Goal: Task Accomplishment & Management: Complete application form

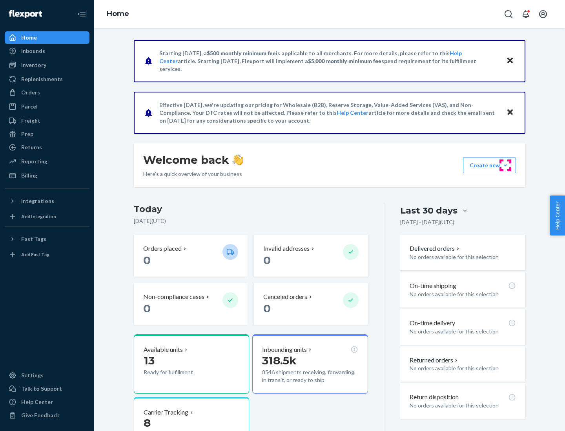
click at [505, 165] on button "Create new Create new inbound Create new order Create new product" at bounding box center [489, 166] width 53 height 16
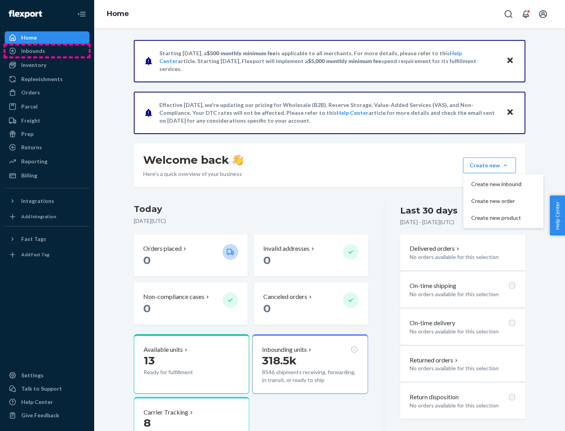
click at [47, 51] on div "Inbounds" at bounding box center [46, 50] width 83 height 11
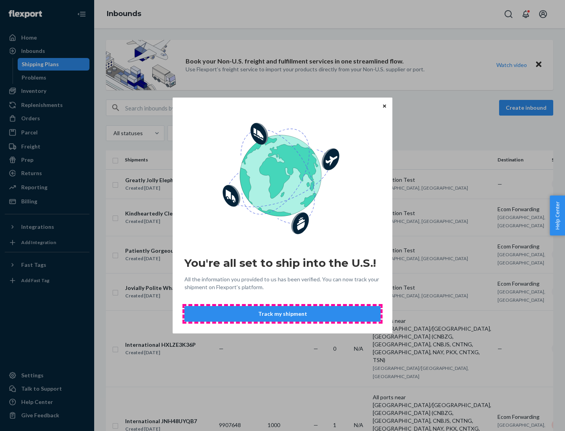
click at [282, 314] on button "Track my shipment" at bounding box center [282, 314] width 196 height 16
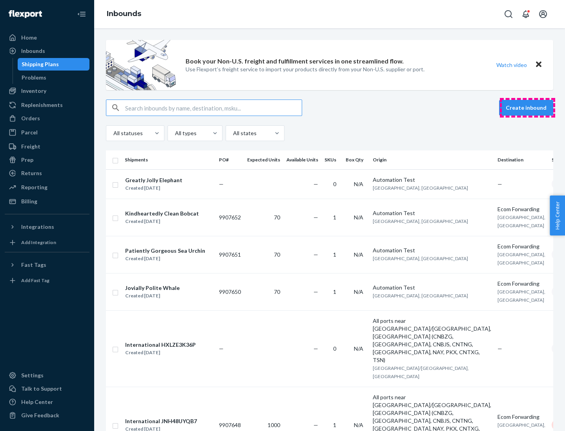
click at [527, 108] on button "Create inbound" at bounding box center [526, 108] width 54 height 16
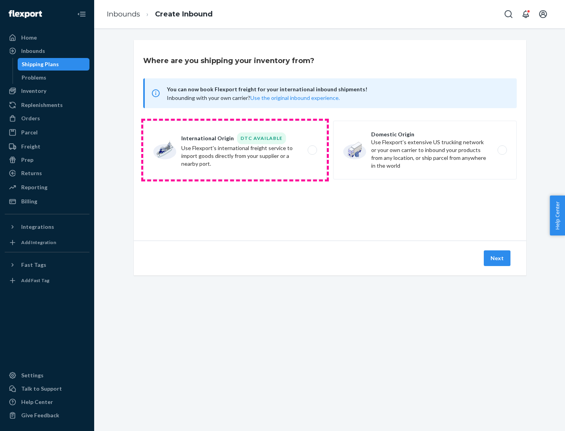
click at [235, 150] on label "International Origin DTC Available Use Flexport's international freight service…" at bounding box center [235, 150] width 184 height 59
click at [312, 150] on input "International Origin DTC Available Use Flexport's international freight service…" at bounding box center [314, 150] width 5 height 5
radio input "true"
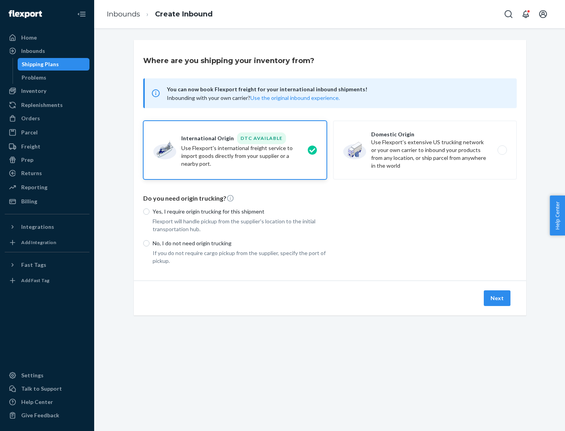
click at [240, 243] on p "No, I do not need origin trucking" at bounding box center [240, 244] width 174 height 8
click at [149, 243] on input "No, I do not need origin trucking" at bounding box center [146, 243] width 6 height 6
radio input "true"
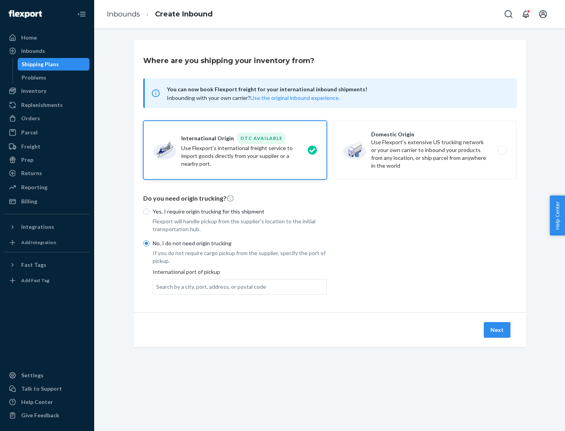
click at [209, 287] on div "Search by a city, port, address, or postal code" at bounding box center [211, 287] width 110 height 8
click at [157, 287] on input "Search by a city, port, address, or postal code" at bounding box center [156, 287] width 1 height 8
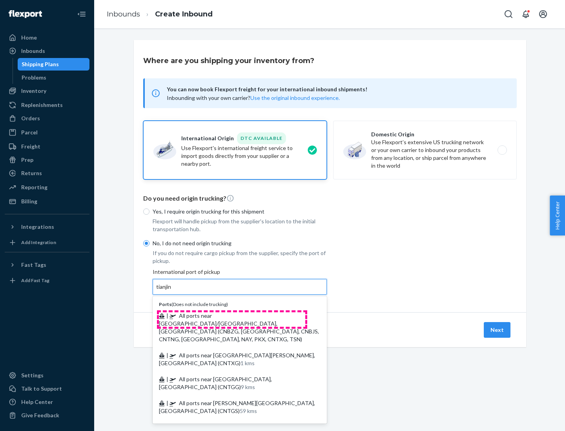
click at [232, 316] on span "| All ports near [GEOGRAPHIC_DATA]/[GEOGRAPHIC_DATA], [GEOGRAPHIC_DATA] (CNBZG,…" at bounding box center [239, 328] width 160 height 30
click at [172, 291] on input "tianjin" at bounding box center [164, 287] width 16 height 8
type input "All ports near [GEOGRAPHIC_DATA]/[GEOGRAPHIC_DATA], [GEOGRAPHIC_DATA] (CNBZG, […"
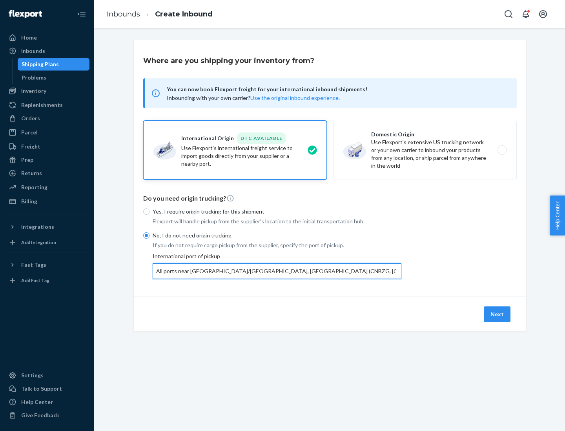
click at [497, 314] on button "Next" at bounding box center [497, 315] width 27 height 16
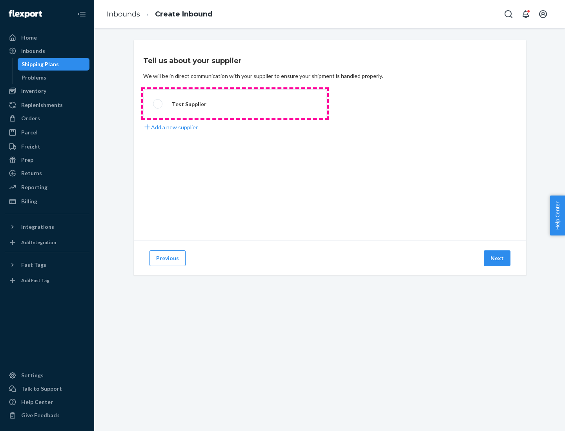
click at [235, 104] on label "Test Supplier" at bounding box center [235, 103] width 184 height 29
click at [158, 104] on input "Test Supplier" at bounding box center [155, 104] width 5 height 5
radio input "true"
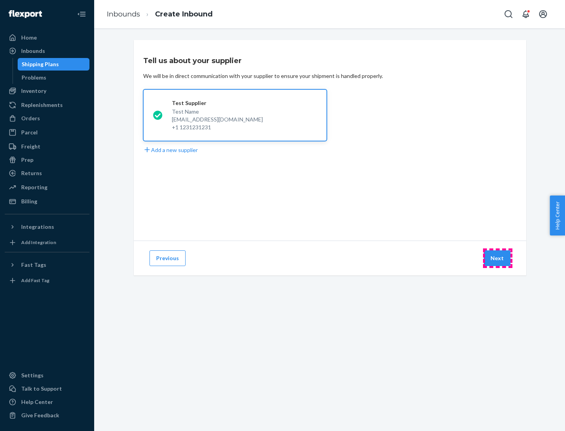
click at [497, 258] on button "Next" at bounding box center [497, 259] width 27 height 16
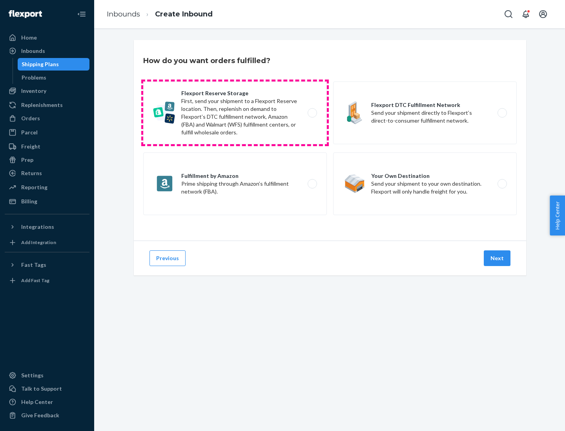
click at [235, 113] on label "Flexport Reserve Storage First, send your shipment to a Flexport Reserve locati…" at bounding box center [235, 113] width 184 height 63
click at [312, 113] on input "Flexport Reserve Storage First, send your shipment to a Flexport Reserve locati…" at bounding box center [314, 113] width 5 height 5
radio input "true"
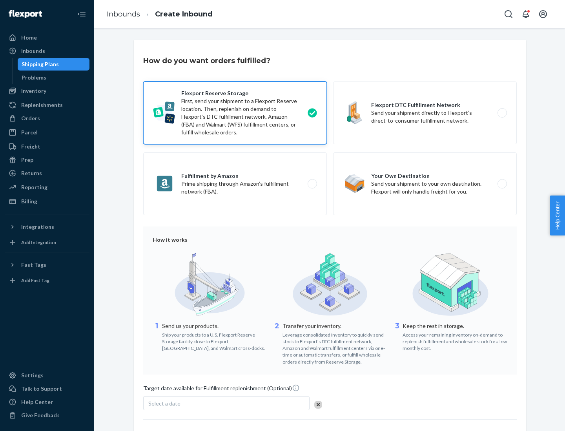
scroll to position [64, 0]
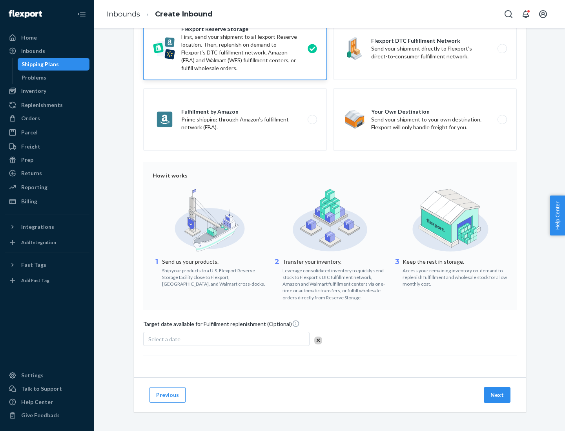
click at [497, 395] on button "Next" at bounding box center [497, 395] width 27 height 16
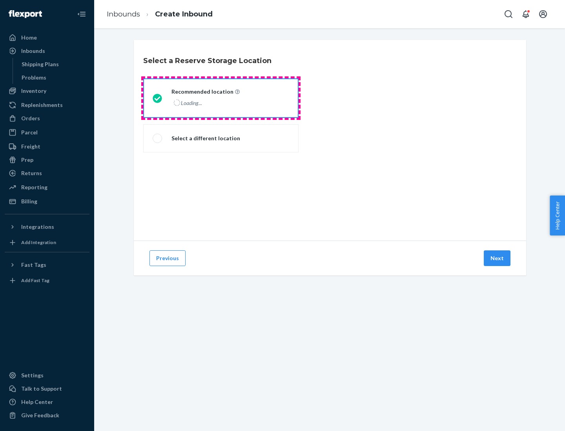
click at [221, 98] on div "Loading..." at bounding box center [204, 102] width 67 height 11
click at [158, 98] on input "Recommended location Loading..." at bounding box center [155, 98] width 5 height 5
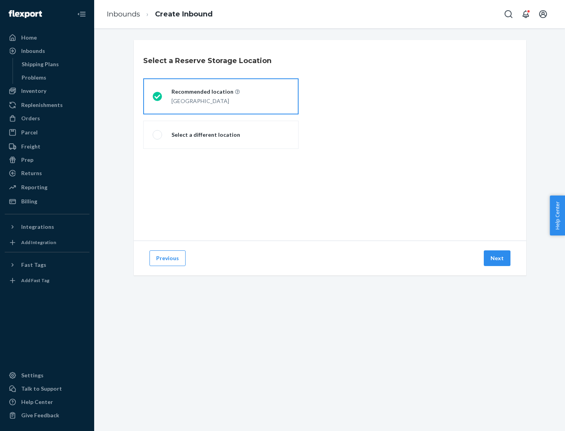
click at [497, 258] on button "Next" at bounding box center [497, 259] width 27 height 16
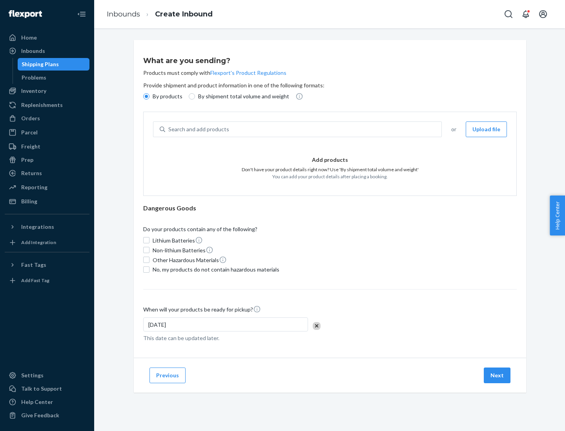
click at [304, 129] on div "Search and add products" at bounding box center [303, 129] width 276 height 14
click at [169, 129] on input "Search and add products" at bounding box center [168, 129] width 1 height 8
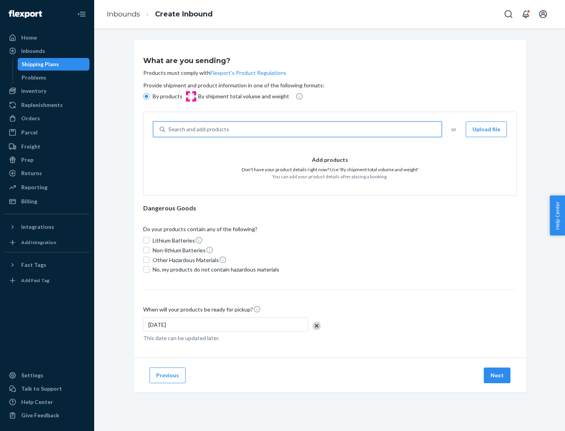
click at [191, 96] on input "By shipment total volume and weight" at bounding box center [192, 96] width 6 height 6
radio input "true"
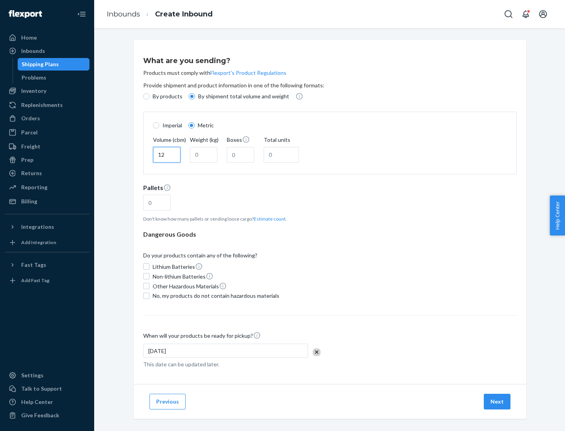
type input "12"
type input "22"
type input "222"
type input "121"
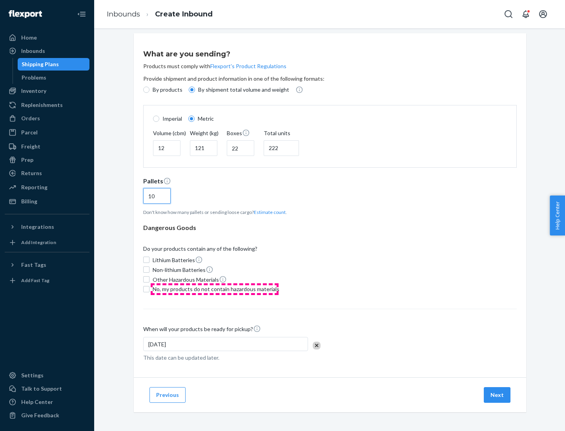
type input "10"
click at [215, 289] on span "No, my products do not contain hazardous materials" at bounding box center [216, 289] width 127 height 8
click at [149, 289] on input "No, my products do not contain hazardous materials" at bounding box center [146, 289] width 6 height 6
checkbox input "true"
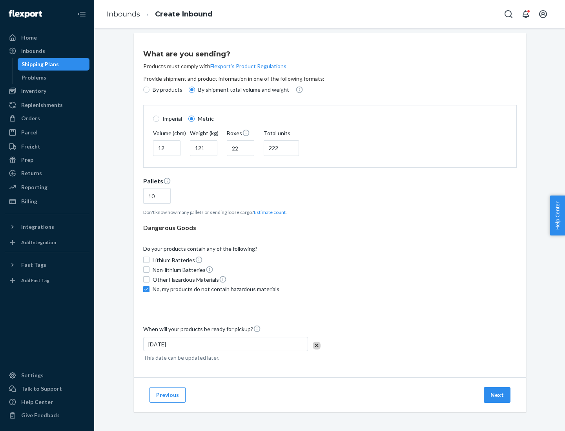
click at [497, 395] on button "Next" at bounding box center [497, 395] width 27 height 16
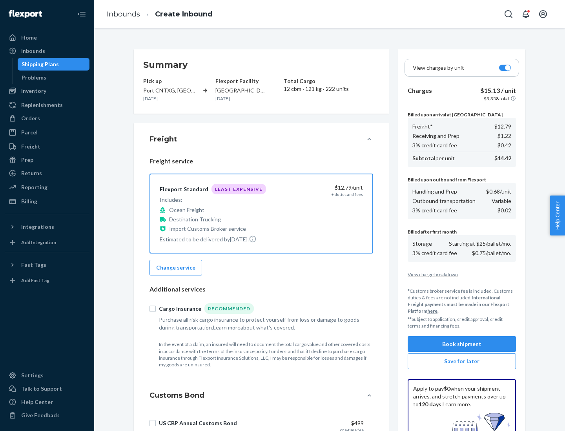
scroll to position [115, 0]
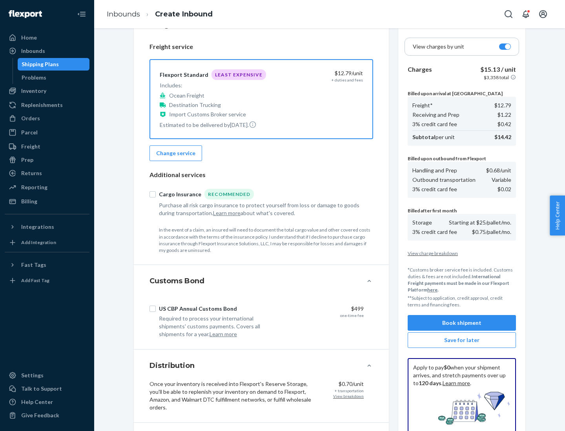
click at [462, 323] on button "Book shipment" at bounding box center [461, 323] width 108 height 16
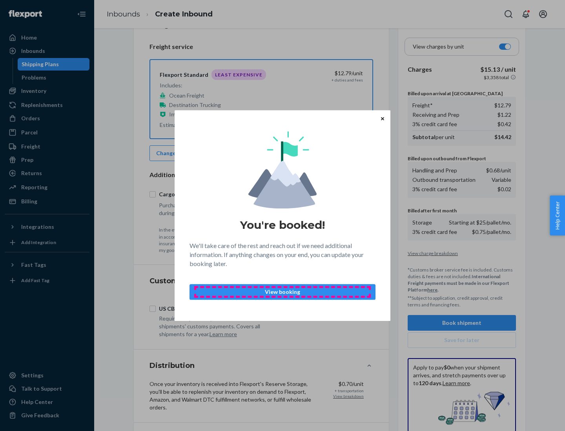
click at [282, 292] on p "View booking" at bounding box center [282, 292] width 173 height 8
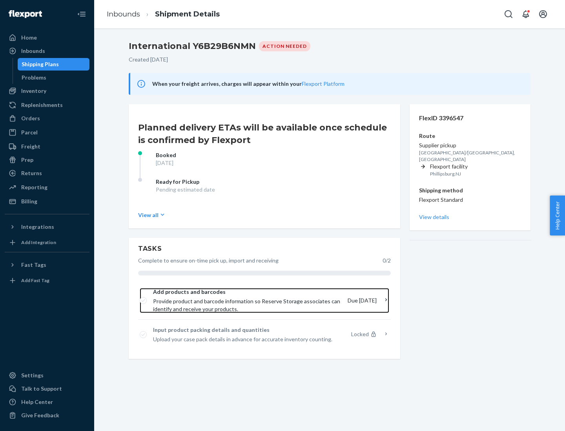
click at [247, 301] on span "Provide product and barcode information so Reserve Storage associates can ident…" at bounding box center [247, 306] width 188 height 16
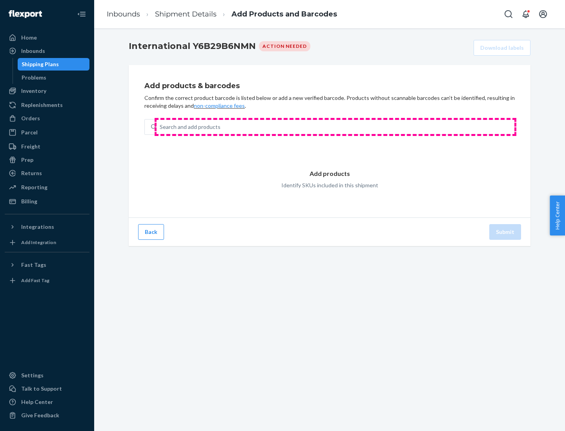
click at [335, 127] on div "Search and add products" at bounding box center [335, 127] width 358 height 14
click at [160, 127] on input "Search and add products" at bounding box center [160, 127] width 1 height 8
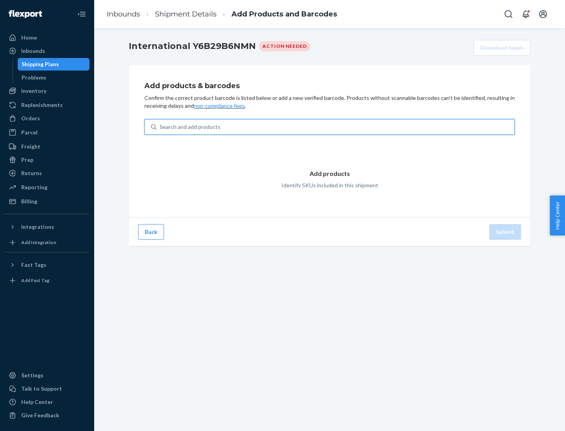
type input "test"
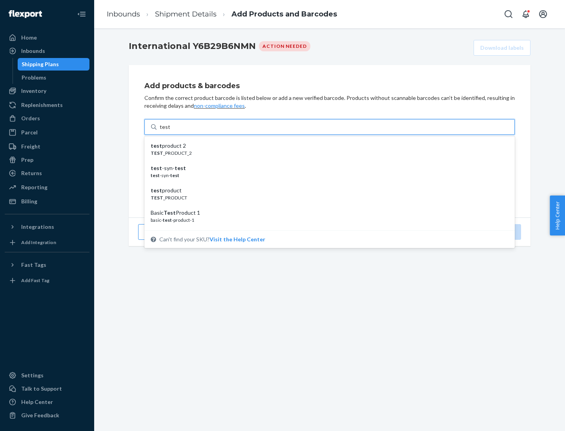
scroll to position [29, 0]
click at [326, 184] on div "Basic Test Product 1" at bounding box center [326, 184] width 351 height 8
click at [170, 131] on input "test" at bounding box center [165, 127] width 10 height 8
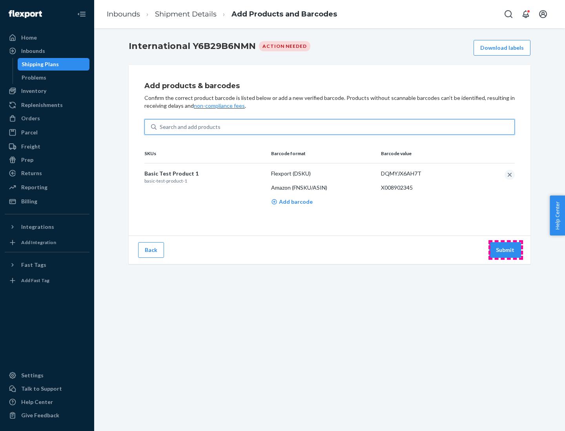
click at [505, 250] on button "Submit" at bounding box center [505, 250] width 32 height 16
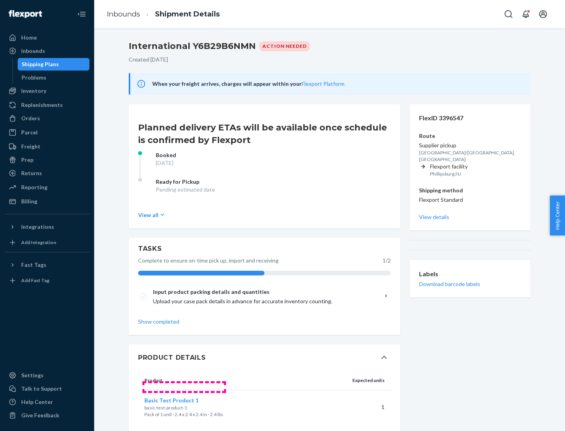
scroll to position [13, 0]
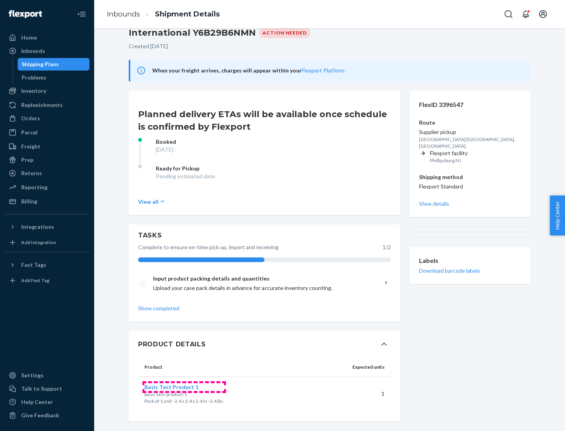
click at [184, 387] on span "Basic Test Product 1" at bounding box center [171, 387] width 54 height 7
